Goal: Transaction & Acquisition: Subscribe to service/newsletter

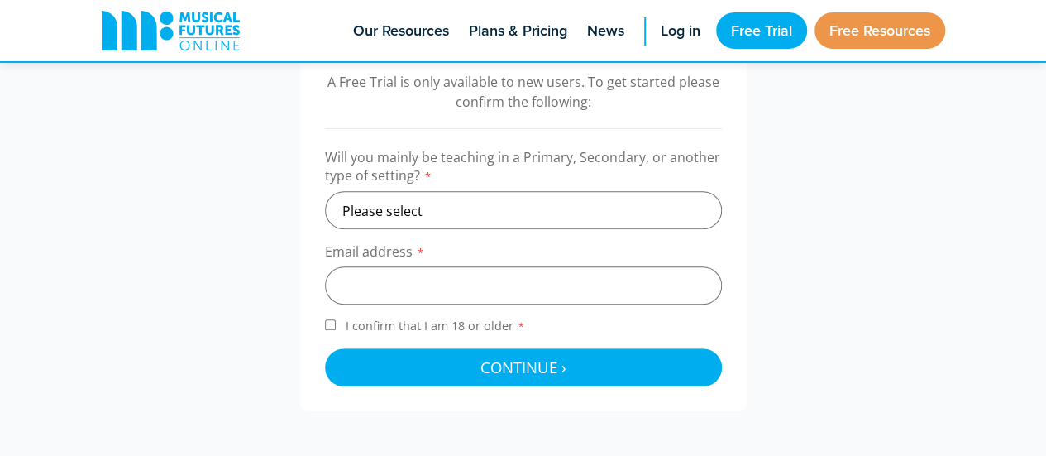
scroll to position [562, 0]
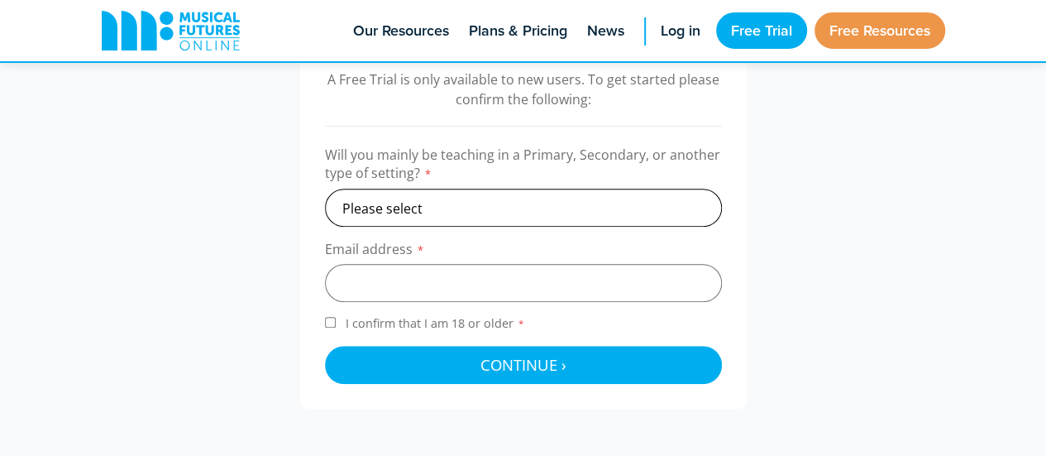
click at [438, 204] on select "Please select Primary Secondary Other" at bounding box center [523, 208] width 397 height 38
select select "primary"
click at [325, 189] on select "Please select Primary Secondary Other" at bounding box center [523, 208] width 397 height 38
click at [384, 275] on input "email" at bounding box center [523, 283] width 397 height 38
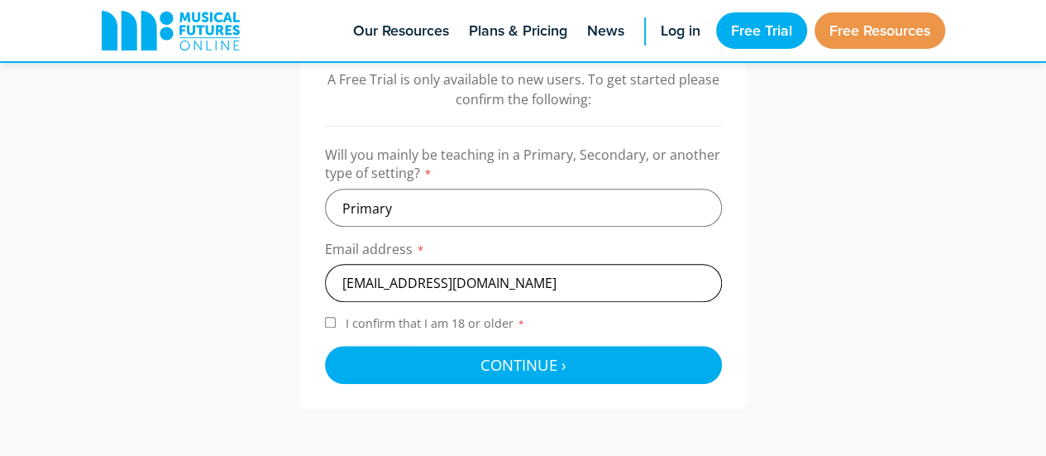
type input "hasithadrumteacher@gmail.com"
click at [326, 317] on input "I confirm that I am 18 or older *" at bounding box center [330, 322] width 11 height 11
checkbox input "true"
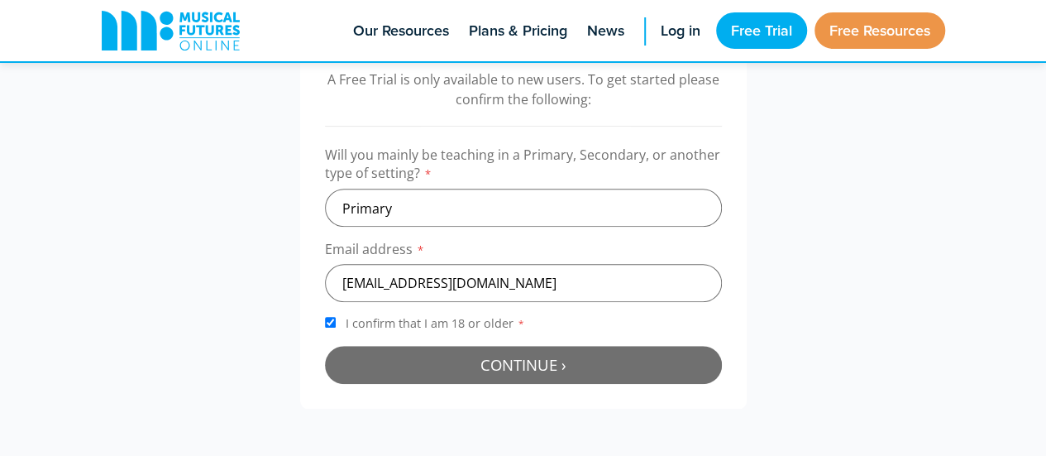
click at [506, 368] on span "Continue ›" at bounding box center [523, 364] width 86 height 21
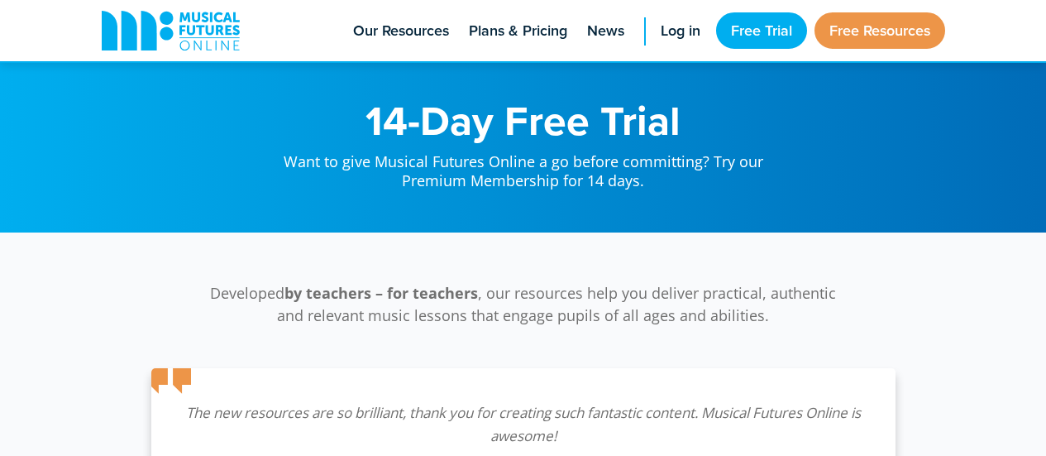
scroll to position [539, 0]
select select "primary"
